Goal: Transaction & Acquisition: Purchase product/service

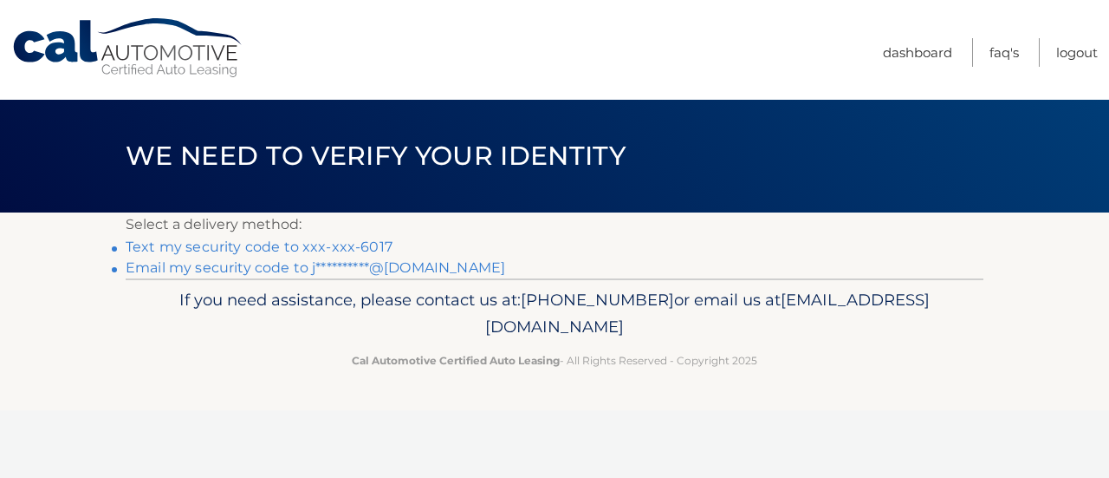
click at [393, 255] on link "Text my security code to xxx-xxx-6017" at bounding box center [259, 246] width 267 height 16
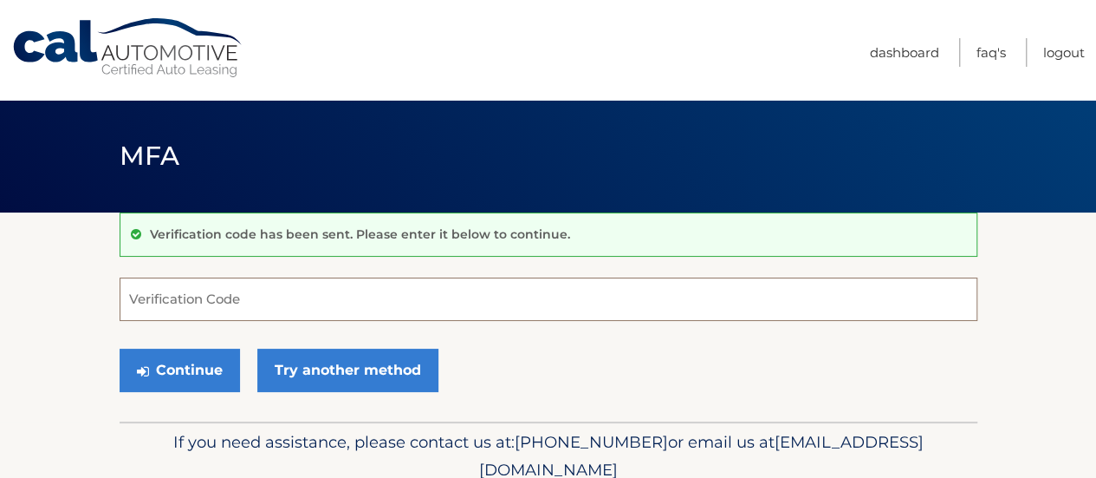
click at [411, 303] on input "Verification Code" at bounding box center [549, 298] width 858 height 43
type input "791417"
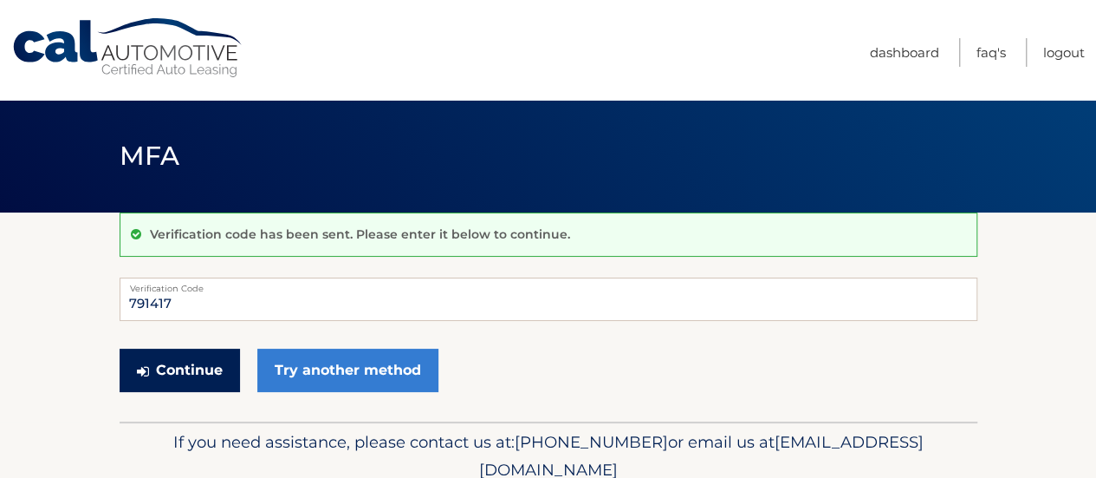
click at [227, 384] on button "Continue" at bounding box center [180, 369] width 120 height 43
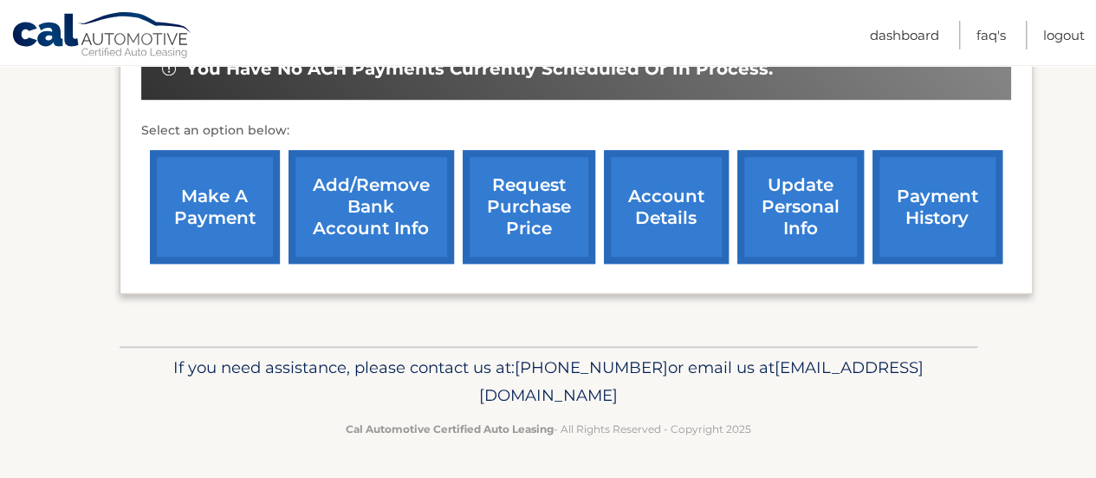
scroll to position [576, 0]
click at [937, 233] on link "payment history" at bounding box center [938, 207] width 130 height 114
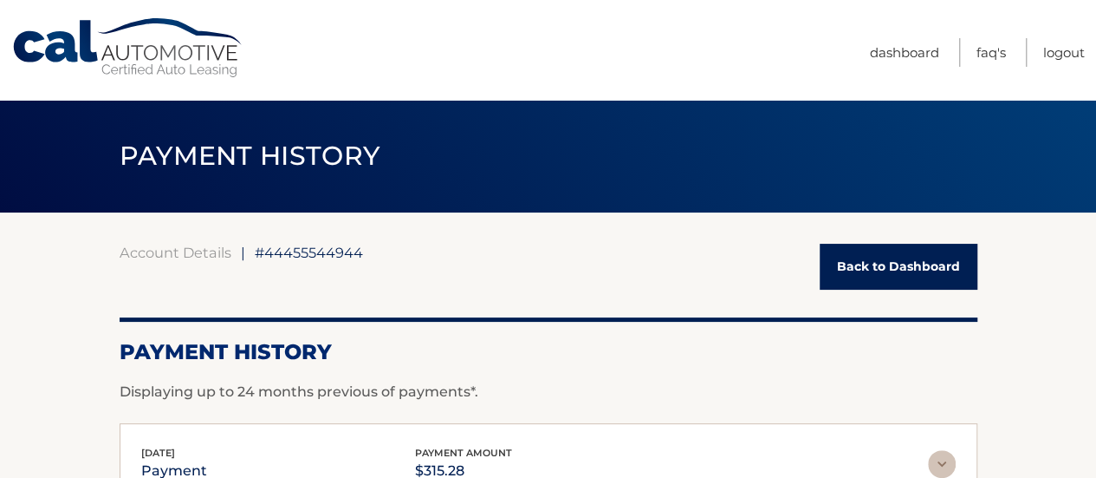
click at [901, 260] on link "Back to Dashboard" at bounding box center [899, 267] width 158 height 46
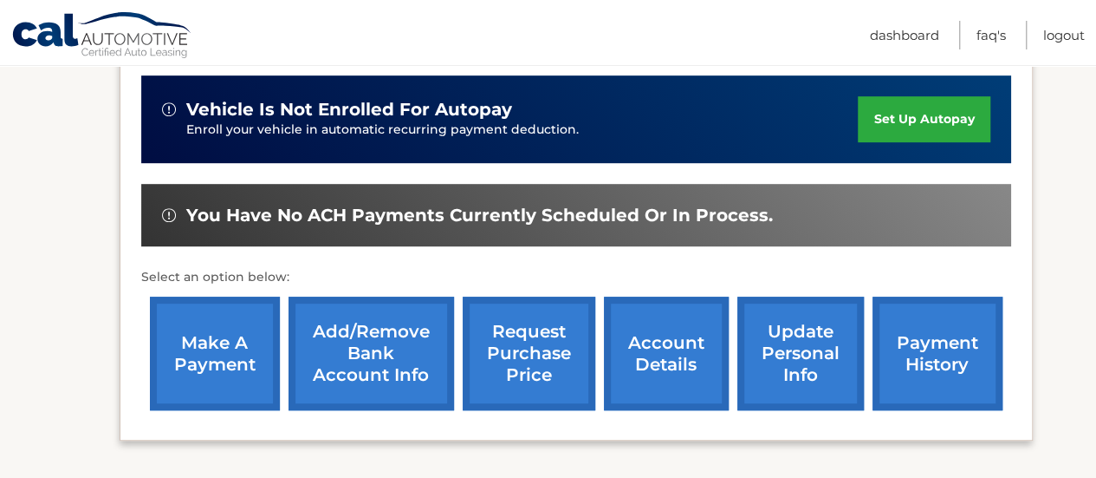
scroll to position [433, 0]
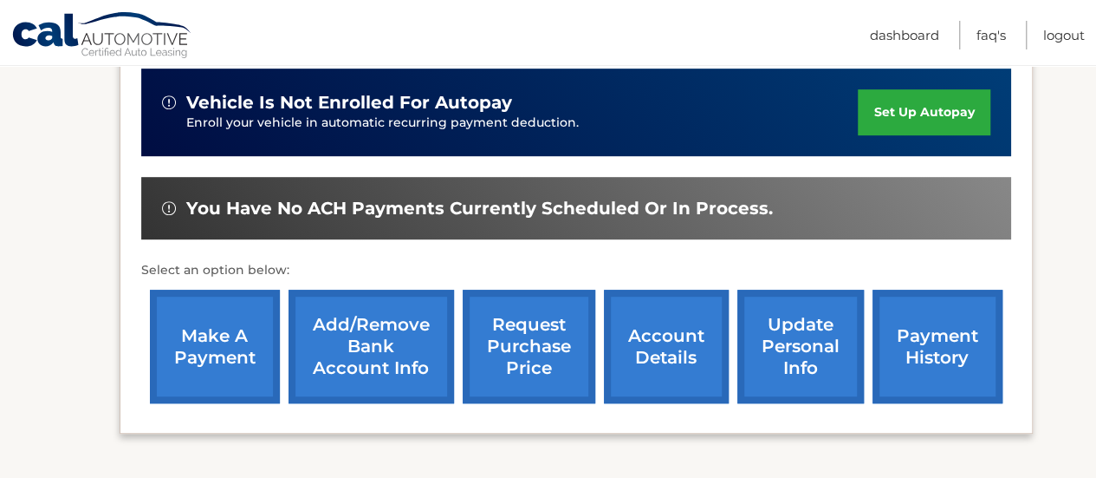
click at [223, 355] on link "make a payment" at bounding box center [215, 347] width 130 height 114
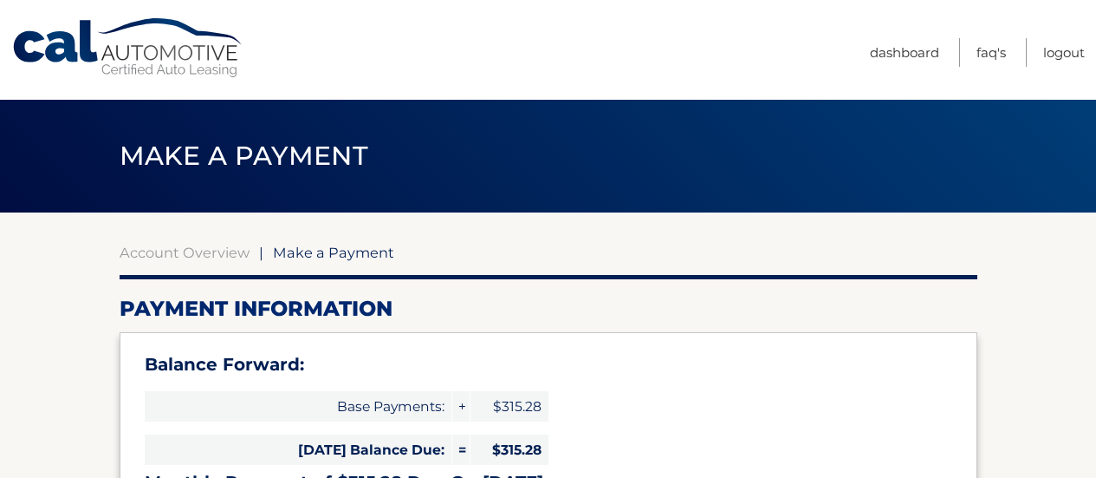
select select "YzhiNjY1MDAtODQ5MS00NDI0LThjZWQtNDI2MGI0MjgyMzE3"
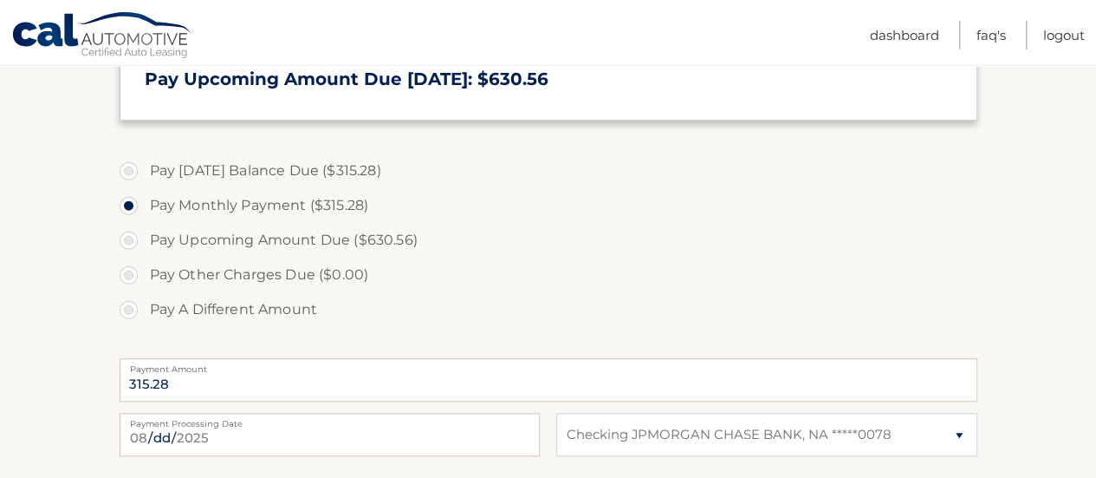
scroll to position [433, 0]
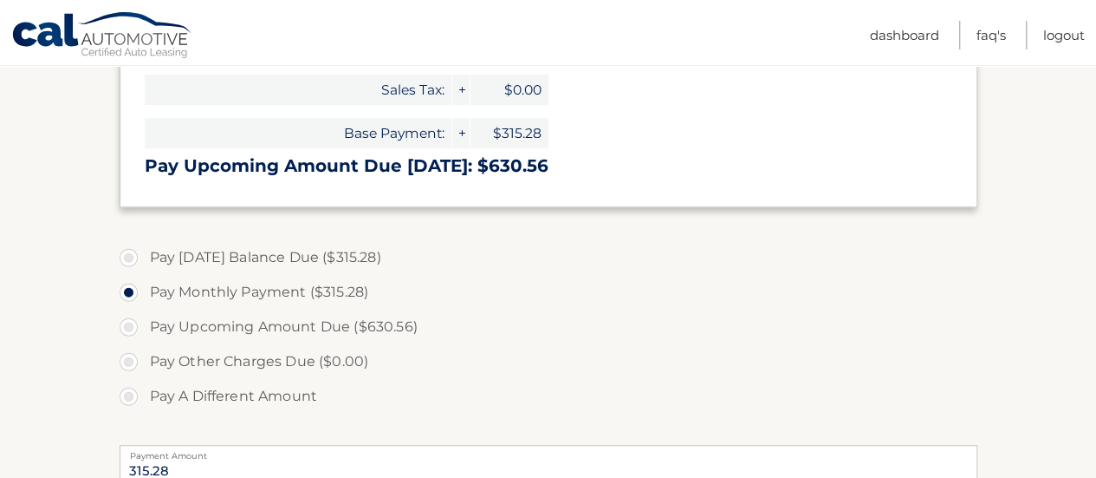
click at [128, 275] on label "Pay [DATE] Balance Due ($315.28)" at bounding box center [549, 257] width 858 height 35
click at [128, 268] on input "Pay [DATE] Balance Due ($315.28)" at bounding box center [135, 254] width 17 height 28
radio input "true"
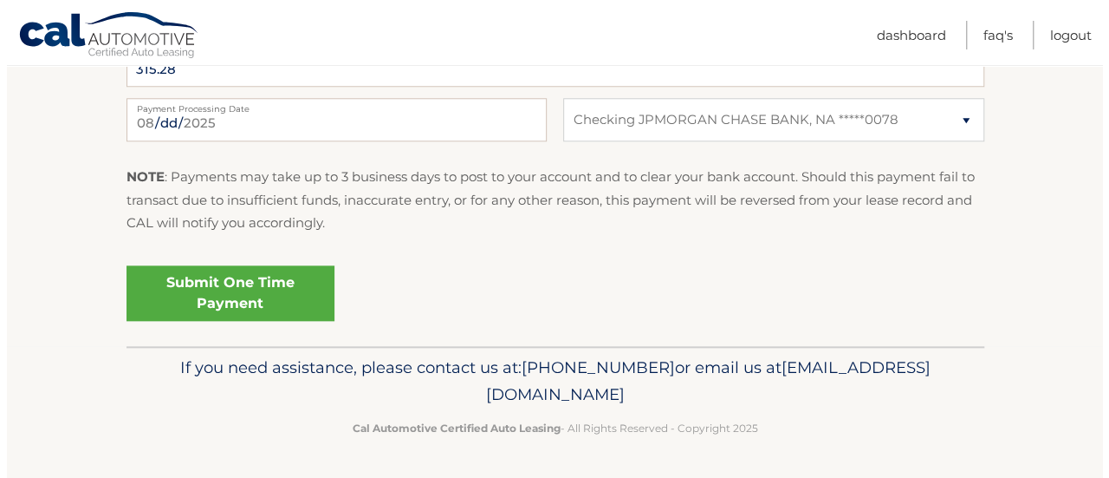
scroll to position [867, 0]
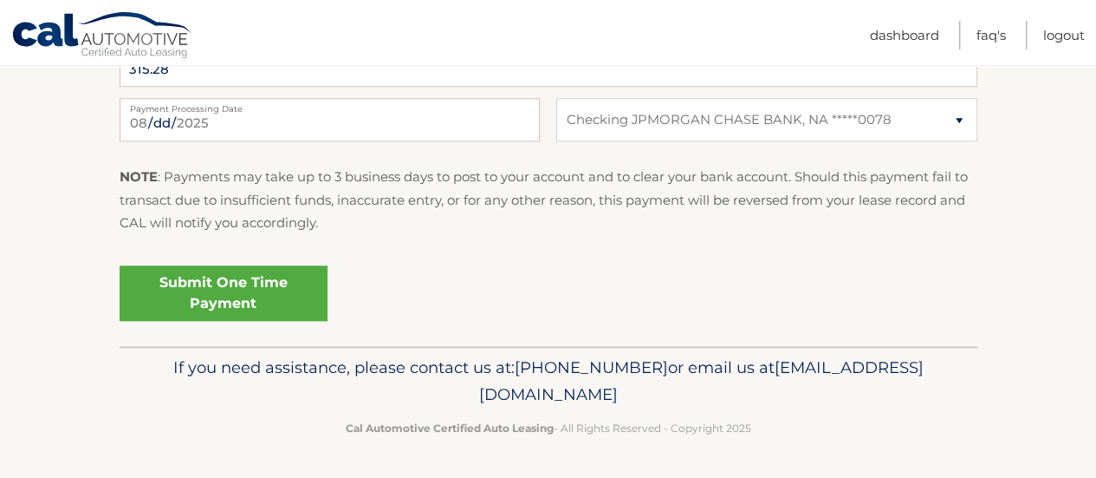
click at [265, 321] on link "Submit One Time Payment" at bounding box center [224, 292] width 208 height 55
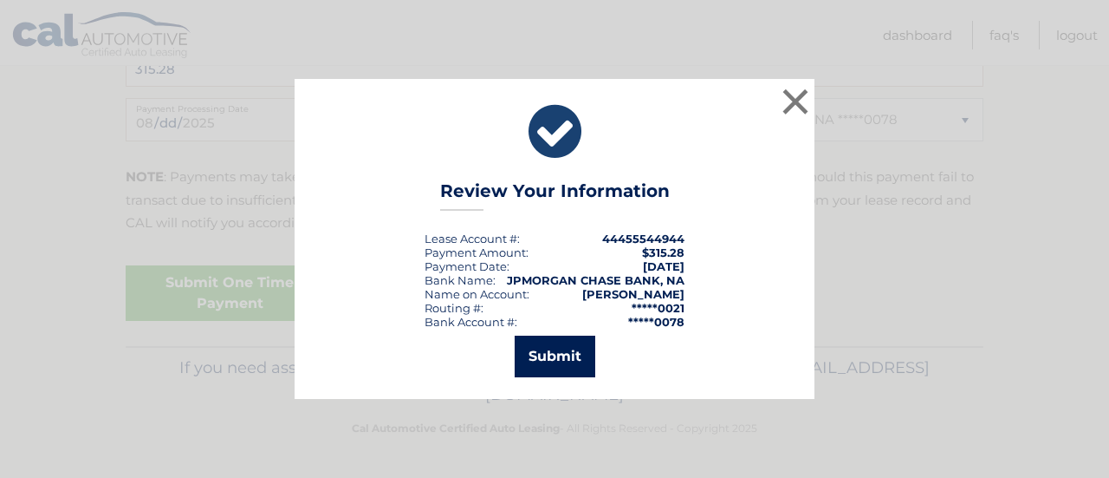
click at [515, 368] on button "Submit" at bounding box center [555, 356] width 81 height 42
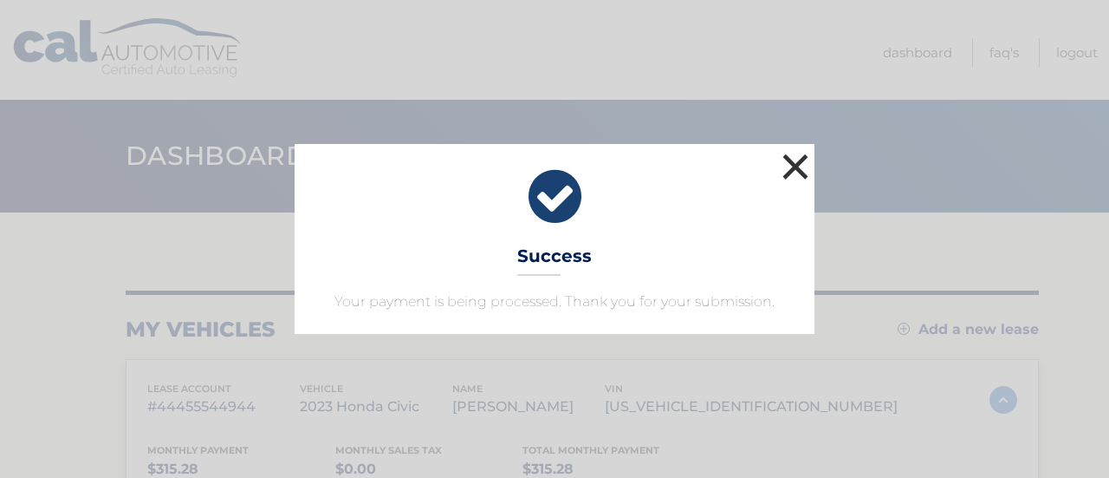
click at [804, 149] on button "×" at bounding box center [795, 166] width 35 height 35
